Goal: Find specific page/section: Find specific page/section

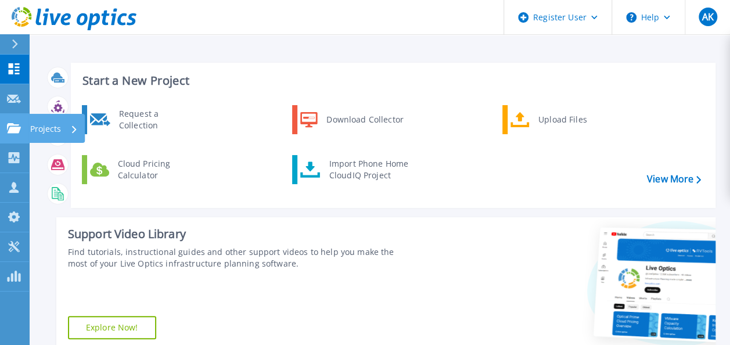
click at [16, 132] on icon at bounding box center [14, 128] width 14 height 10
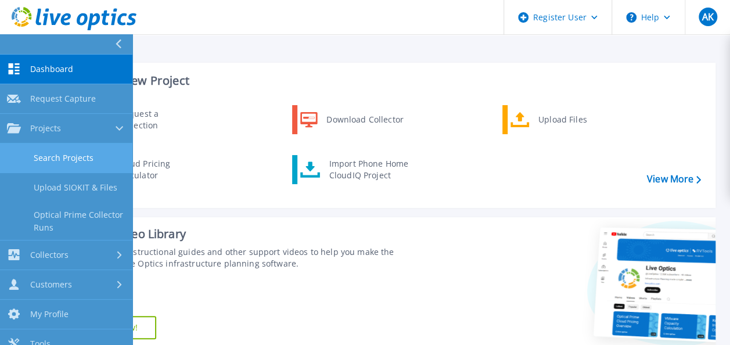
click at [77, 161] on link "Search Projects" at bounding box center [66, 158] width 132 height 30
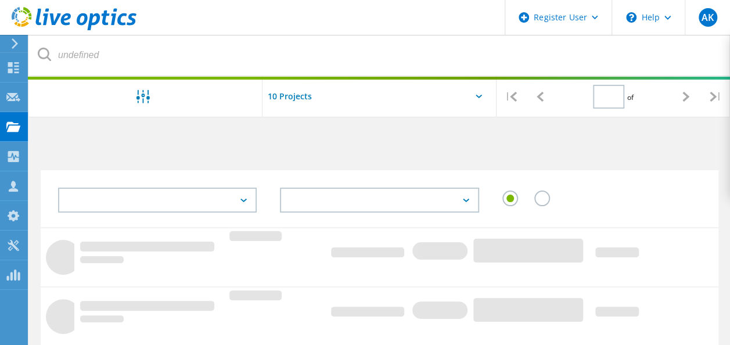
type input "1"
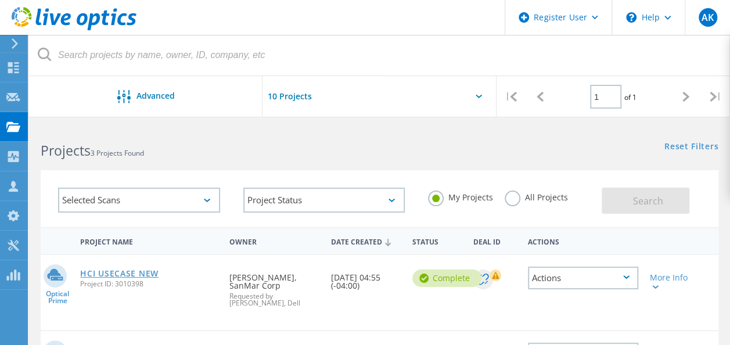
click at [126, 271] on link "HCI USECASE NEW" at bounding box center [119, 273] width 78 height 8
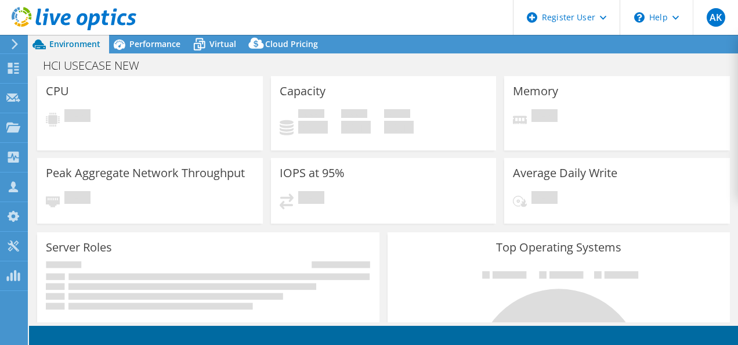
select select "USD"
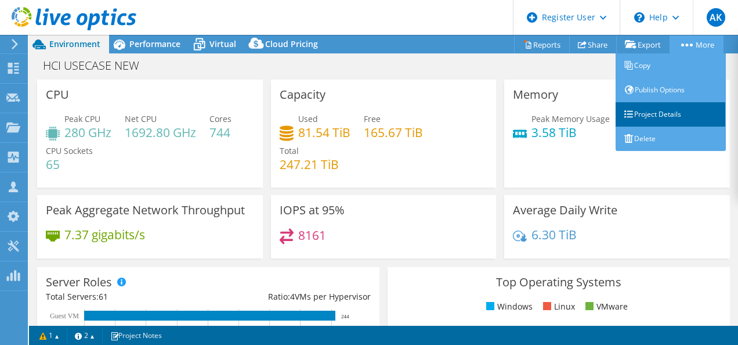
click at [647, 118] on link "Project Details" at bounding box center [671, 114] width 110 height 24
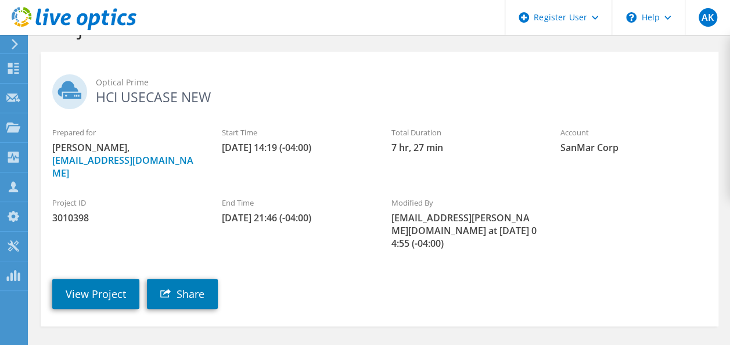
scroll to position [49, 0]
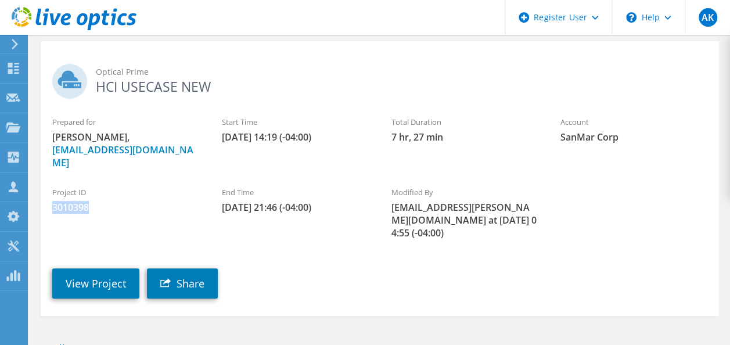
drag, startPoint x: 91, startPoint y: 196, endPoint x: 51, endPoint y: 195, distance: 39.5
click at [51, 195] on div "Project ID 3010398" at bounding box center [126, 200] width 170 height 39
copy span "3010398"
